Goal: Task Accomplishment & Management: Manage account settings

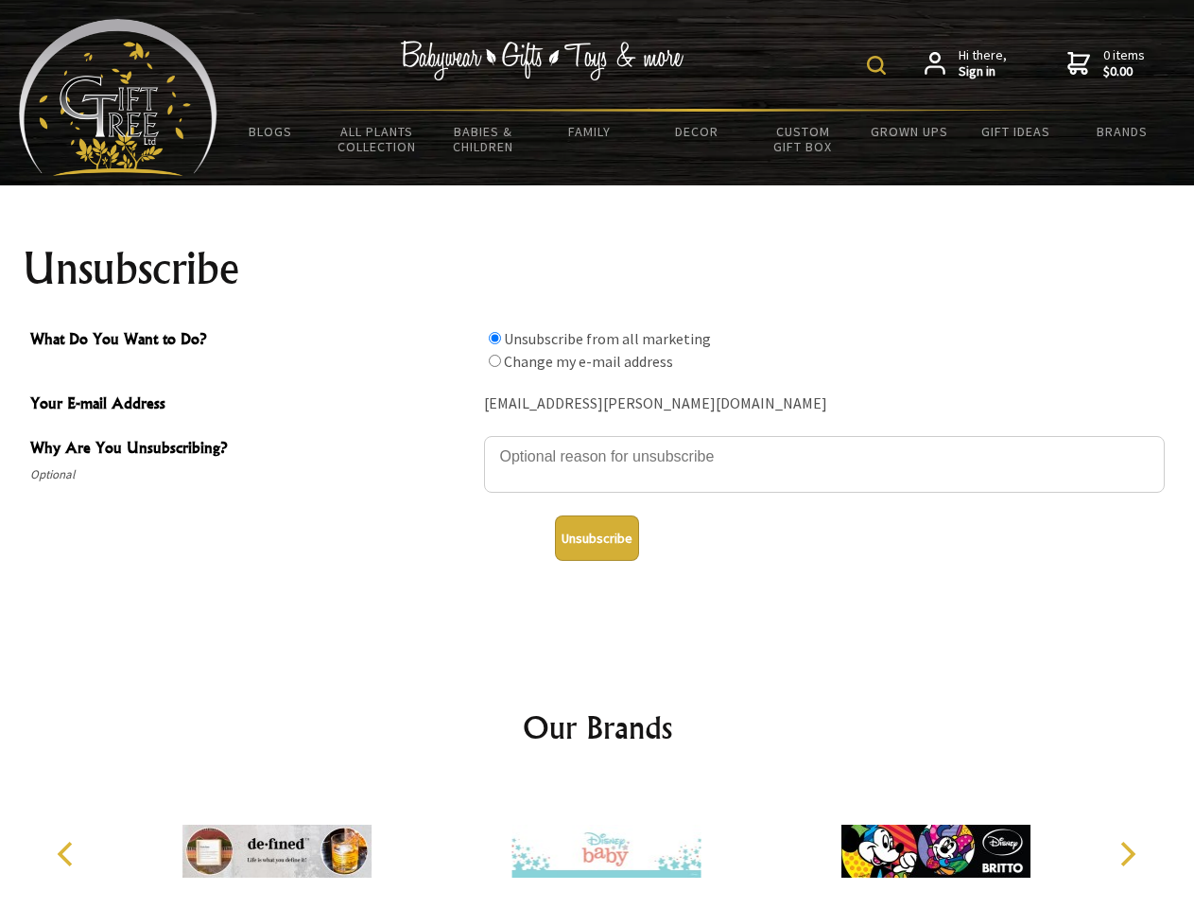
click at [880, 65] on img at bounding box center [876, 65] width 19 height 19
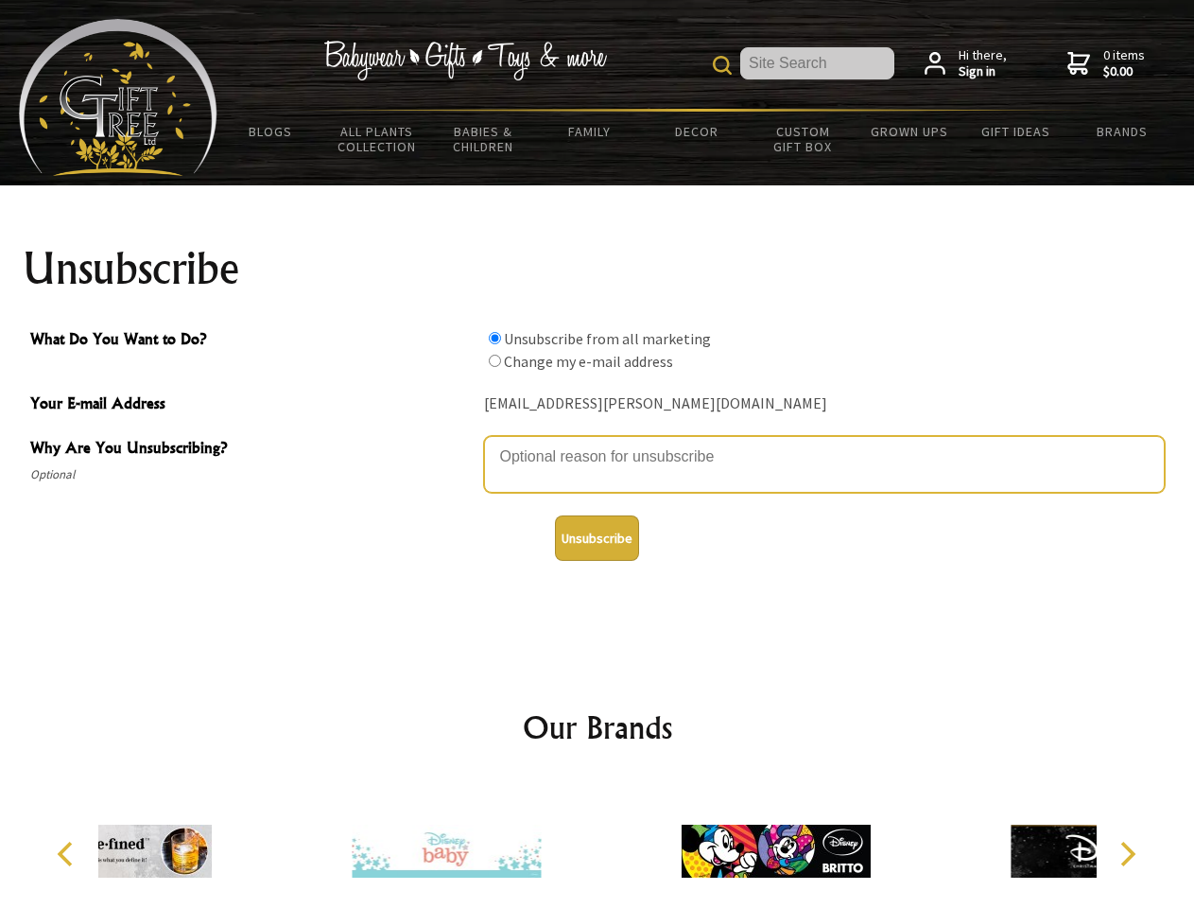
click at [598, 443] on textarea "Why Are You Unsubscribing?" at bounding box center [824, 464] width 681 height 57
click at [495, 338] on input "What Do You Want to Do?" at bounding box center [495, 338] width 12 height 12
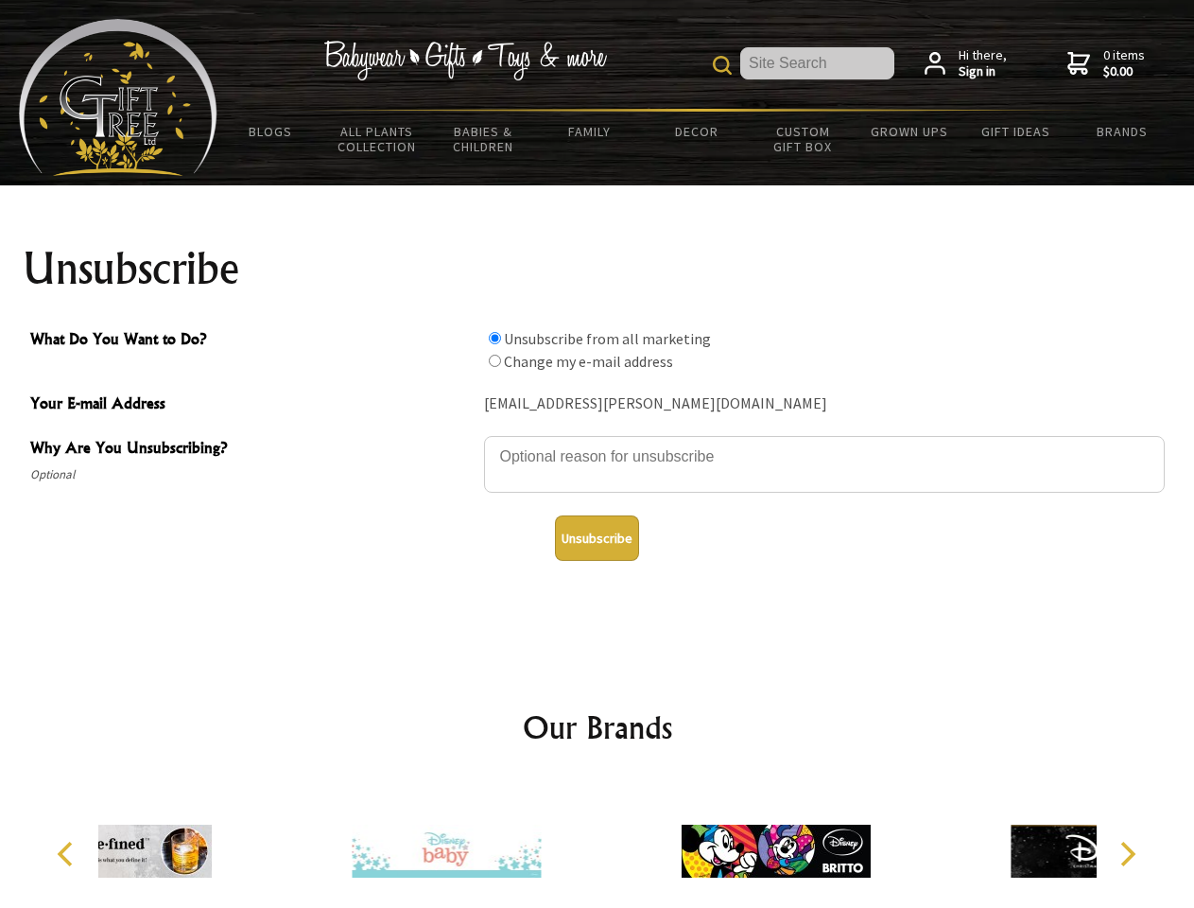
click at [495, 360] on input "What Do You Want to Do?" at bounding box center [495, 361] width 12 height 12
radio input "true"
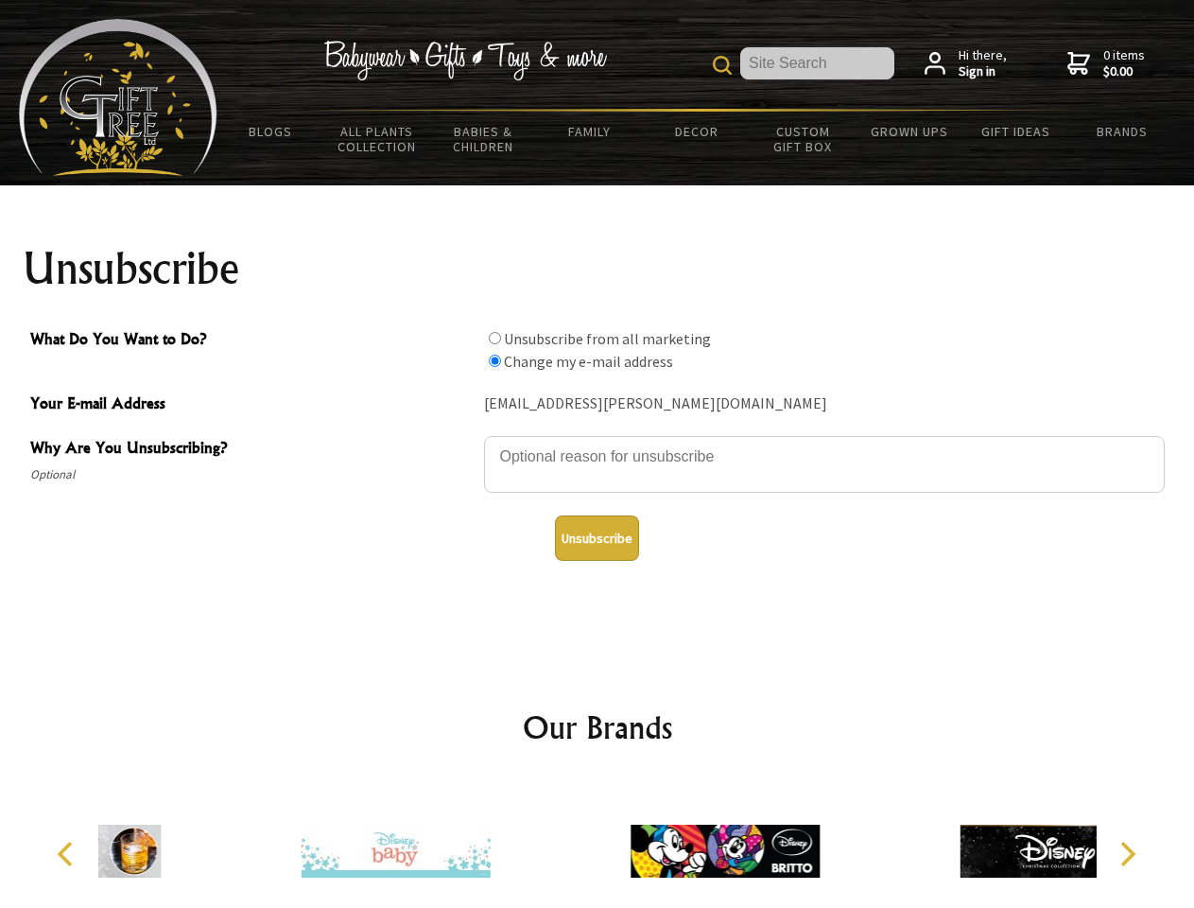
click at [597, 538] on button "Unsubscribe" at bounding box center [597, 537] width 84 height 45
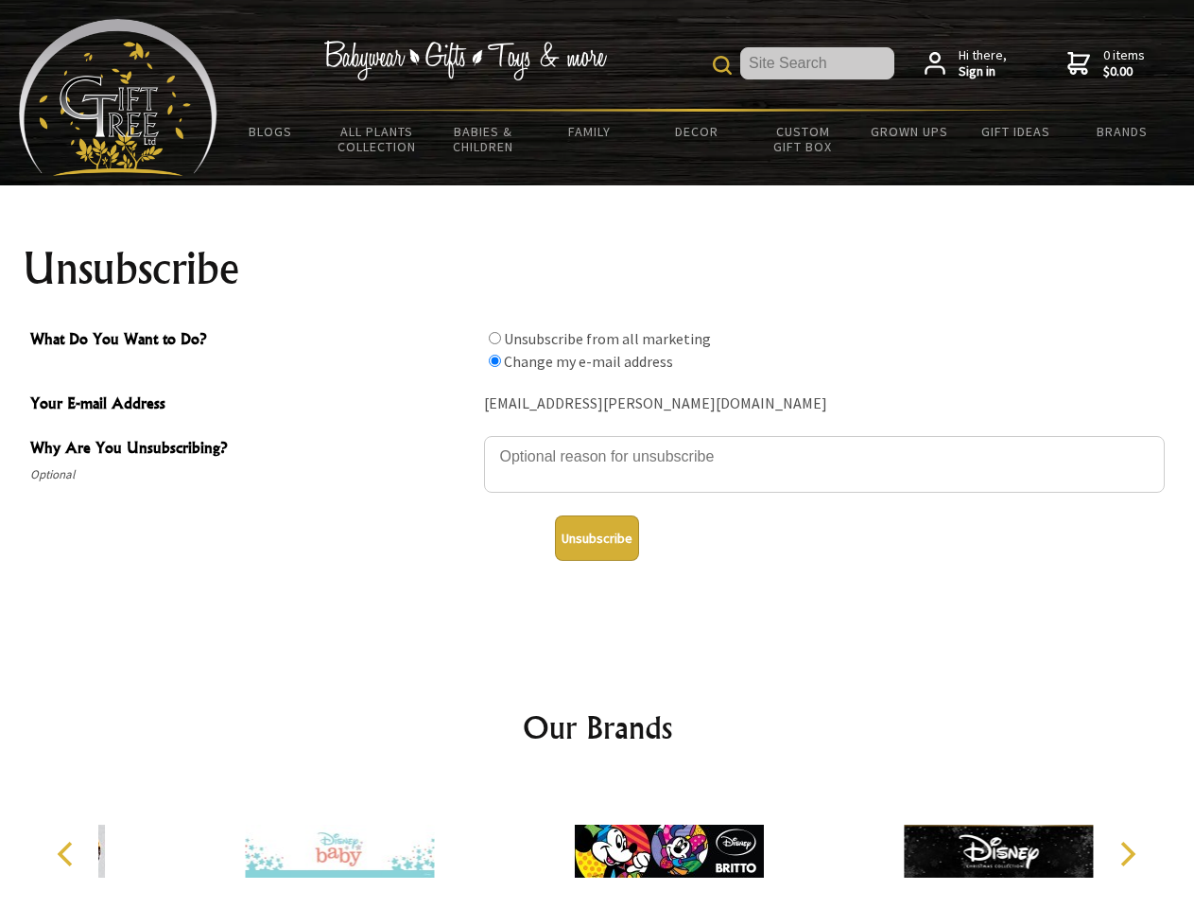
click at [68, 854] on icon "Previous" at bounding box center [67, 854] width 25 height 25
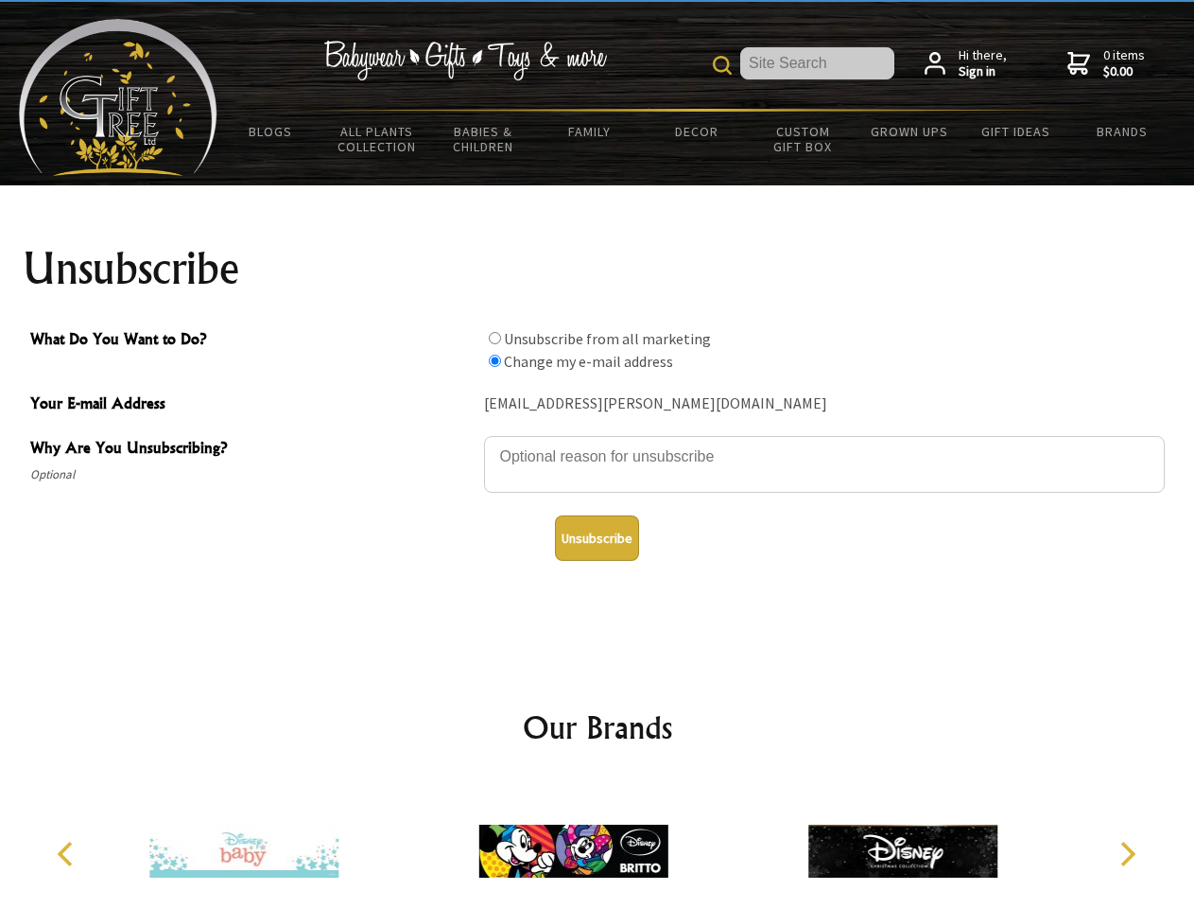
click at [1127, 854] on icon "Next" at bounding box center [1126, 854] width 25 height 25
